Goal: Find specific page/section: Find specific page/section

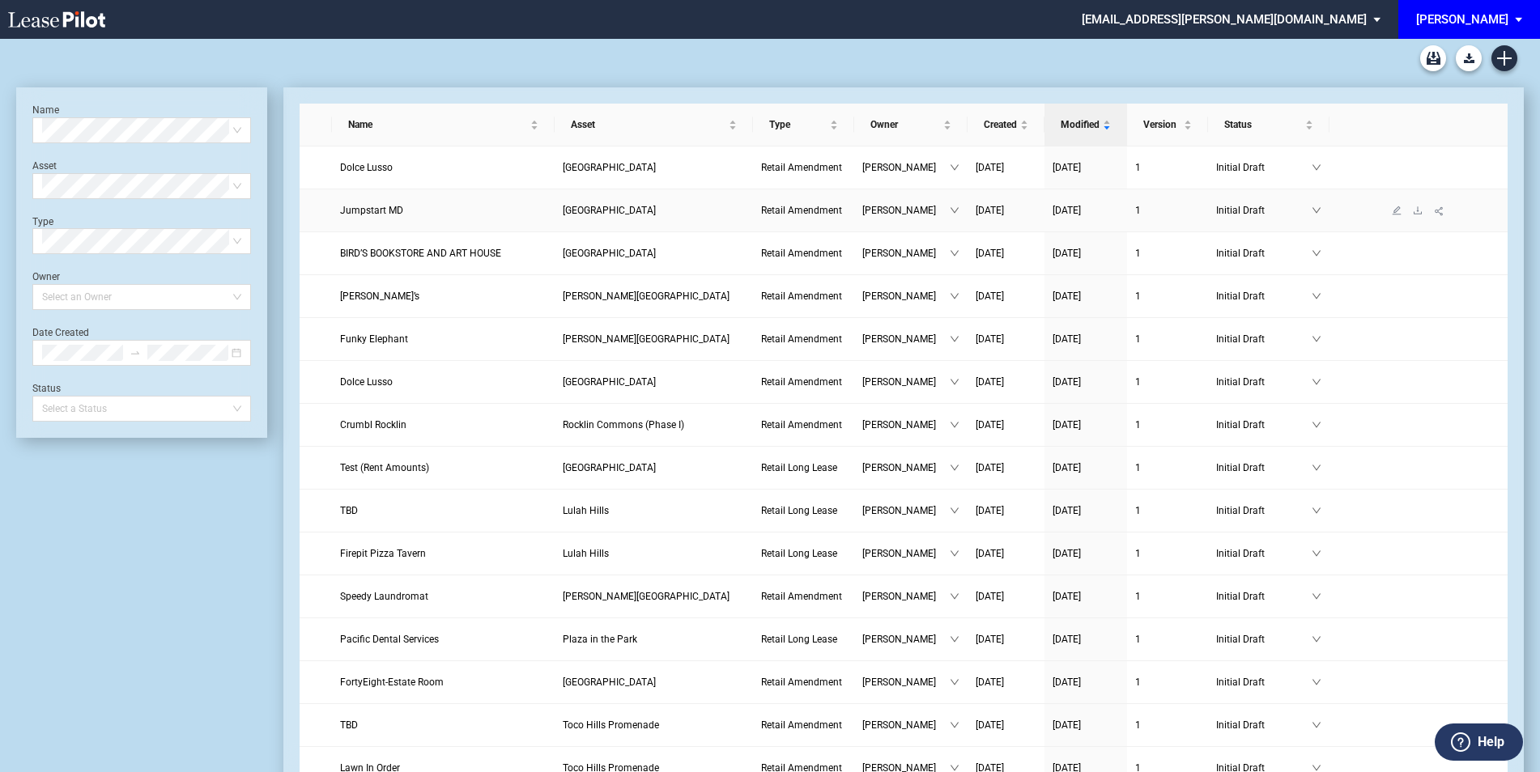
click at [858, 222] on td "Michelle Woodward" at bounding box center [910, 210] width 113 height 43
click at [413, 215] on link "Jumpstart MD" at bounding box center [443, 210] width 206 height 16
